Goal: Information Seeking & Learning: Learn about a topic

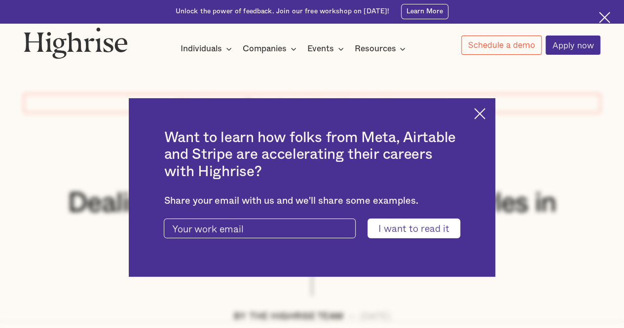
click at [483, 111] on img at bounding box center [479, 113] width 11 height 11
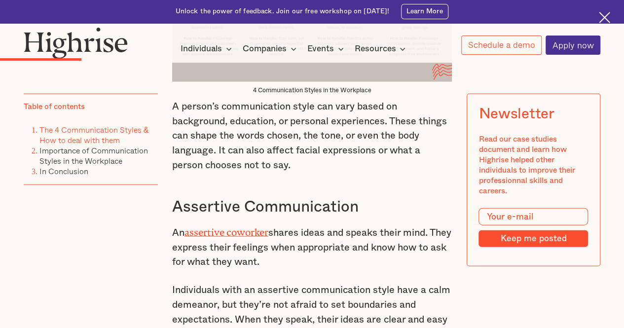
scroll to position [1025, 0]
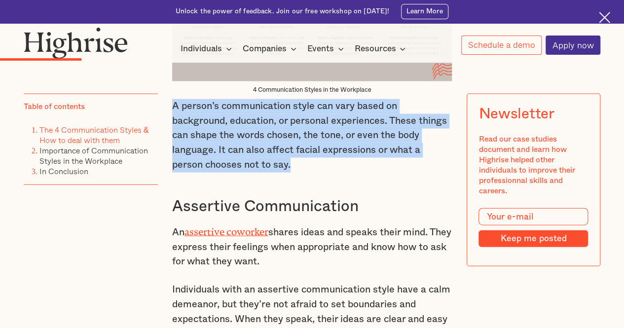
drag, startPoint x: 170, startPoint y: 113, endPoint x: 299, endPoint y: 180, distance: 145.3
click at [299, 172] on p "A person’s communication style can vary based on background, education, or pers…" at bounding box center [312, 135] width 280 height 73
copy p "A person’s communication style can vary based on background, education, or pers…"
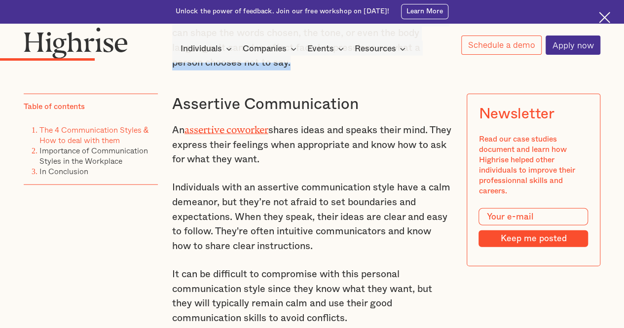
scroll to position [1126, 0]
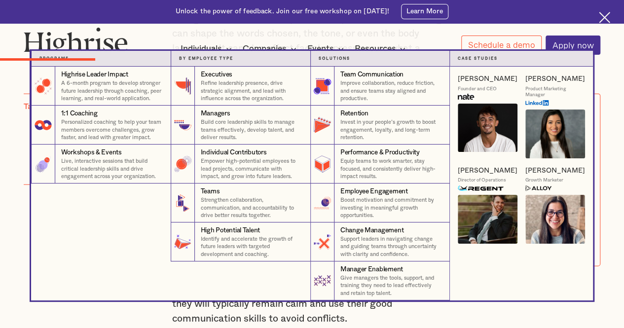
click at [0, 222] on nav "Programs 4 Highrise Leader Impact Program A 6-month program to develop stronger…" at bounding box center [311, 176] width 623 height 250
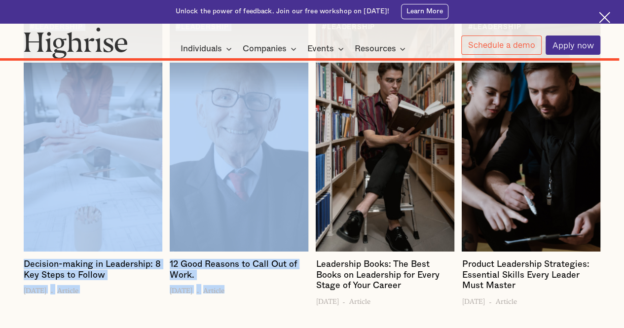
scroll to position [5322, 0]
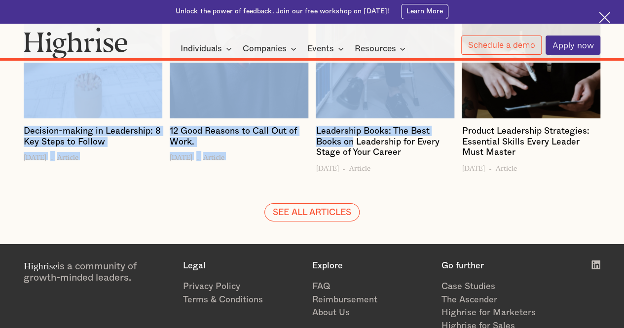
drag, startPoint x: 174, startPoint y: 114, endPoint x: 352, endPoint y: 184, distance: 190.8
copy div "Loremipsu Dolorsitametc Ad elitseddo eiusmodt incidi utlab etd magnaa enima min…"
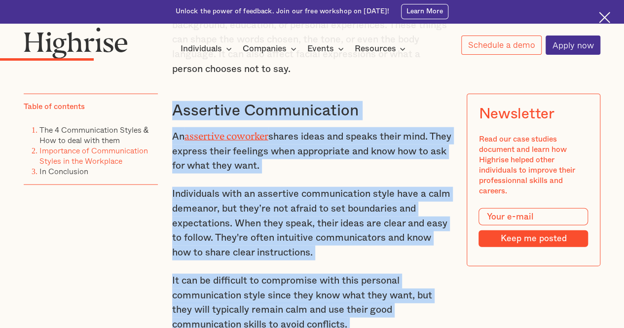
scroll to position [1120, 0]
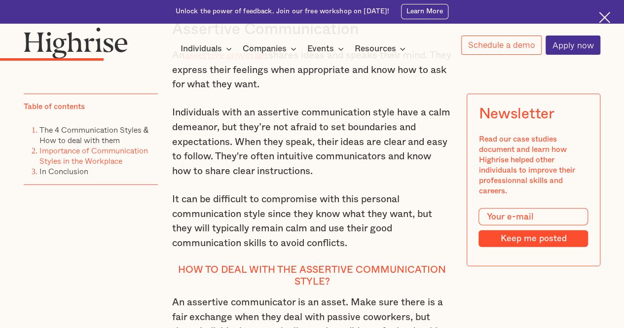
scroll to position [1198, 0]
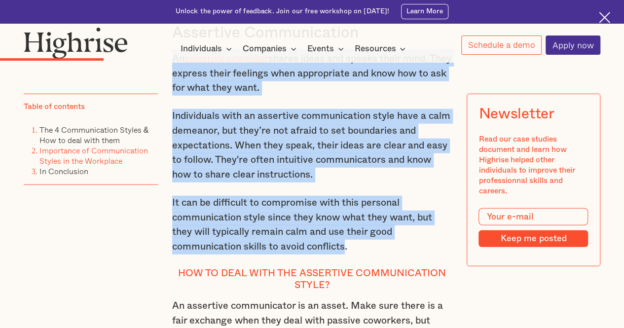
drag, startPoint x: 345, startPoint y: 260, endPoint x: 173, endPoint y: 73, distance: 254.7
copy div "An assertive coworker shares ideas and speaks their mind. They express their fe…"
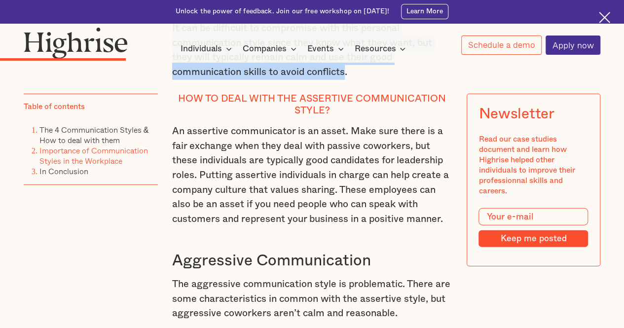
scroll to position [1374, 0]
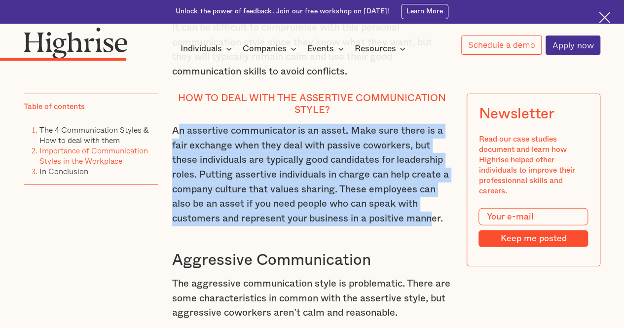
drag, startPoint x: 174, startPoint y: 142, endPoint x: 435, endPoint y: 230, distance: 275.5
click at [435, 226] on p "An assertive communicator is an asset. Make sure there is a fair exchange when …" at bounding box center [312, 175] width 280 height 102
copy p "n assertive communicator is an asset. Make sure there is a fair exchange when t…"
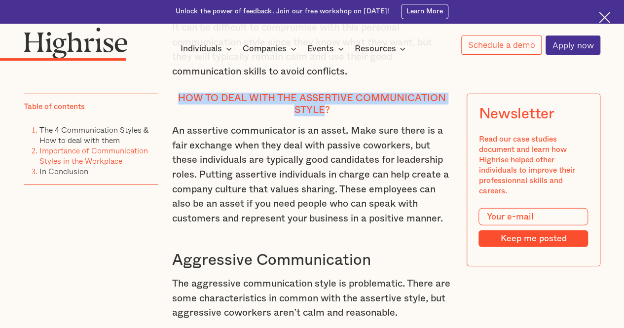
drag, startPoint x: 327, startPoint y: 117, endPoint x: 169, endPoint y: 104, distance: 159.0
copy h4 "How to deal with the Assertive Communication Style"
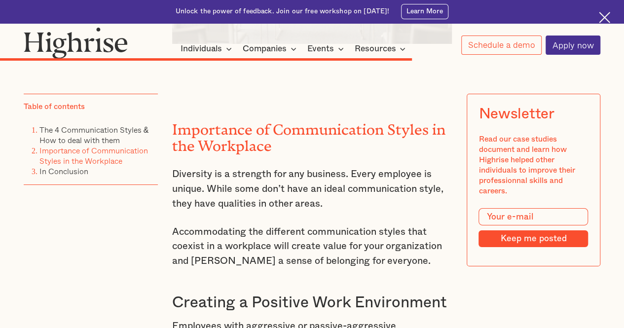
scroll to position [3605, 0]
